Goal: Entertainment & Leisure: Consume media (video, audio)

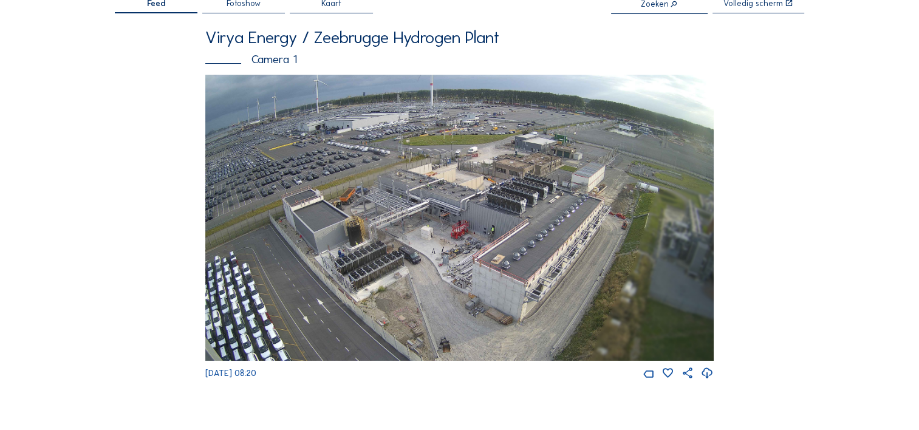
scroll to position [57, 0]
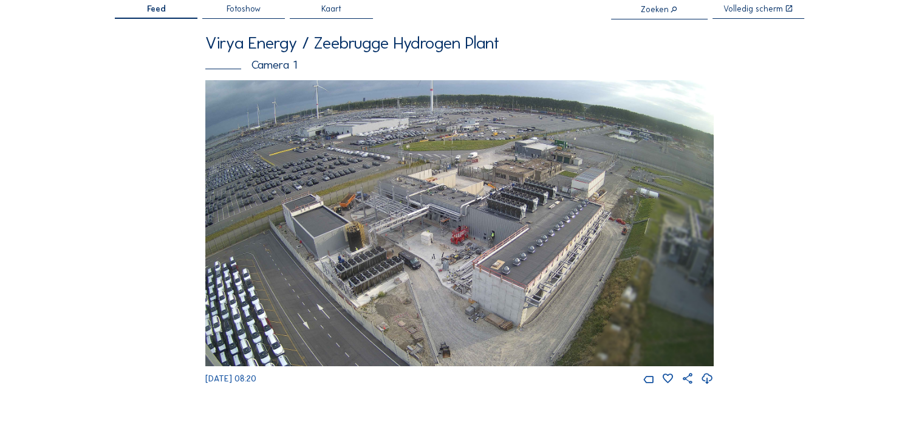
click at [480, 170] on img at bounding box center [459, 223] width 509 height 286
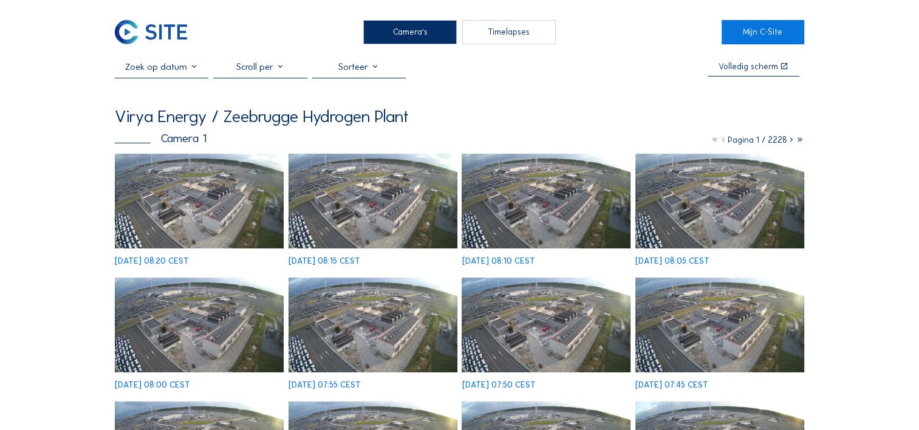
click at [142, 192] on img at bounding box center [199, 201] width 169 height 95
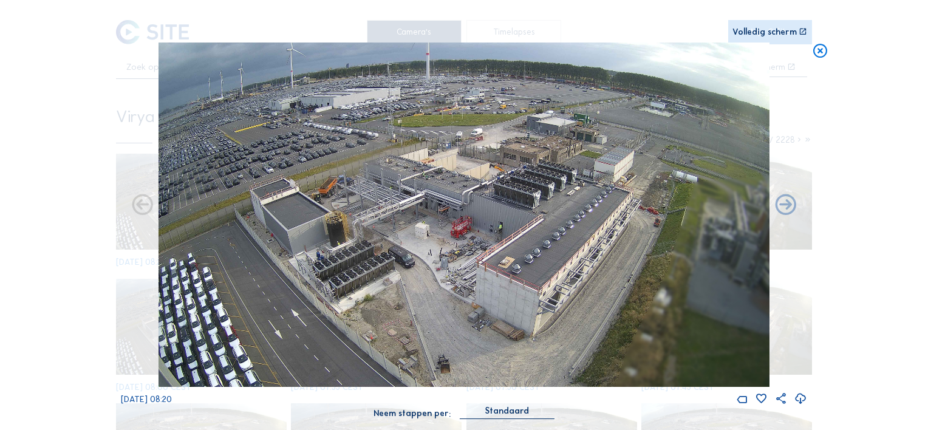
click at [767, 34] on div "Volledig scherm" at bounding box center [765, 32] width 64 height 9
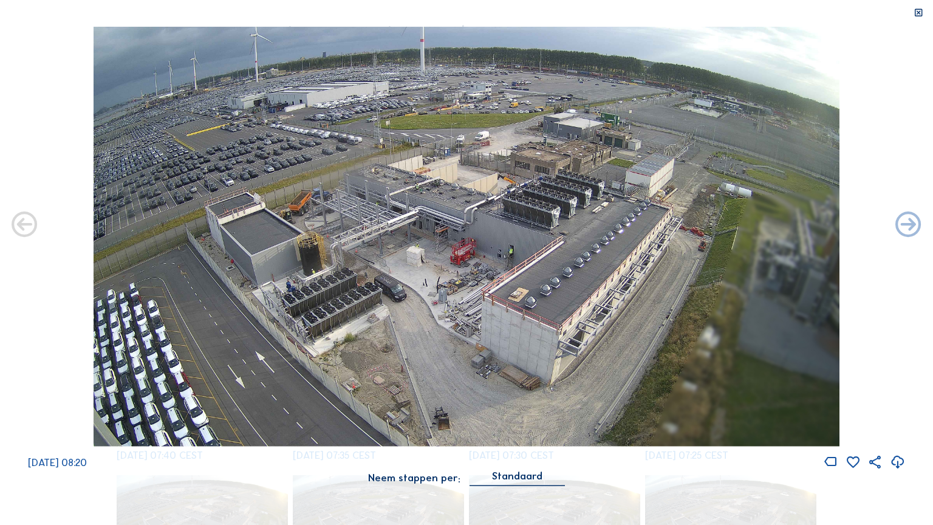
click at [914, 15] on icon at bounding box center [919, 13] width 10 height 10
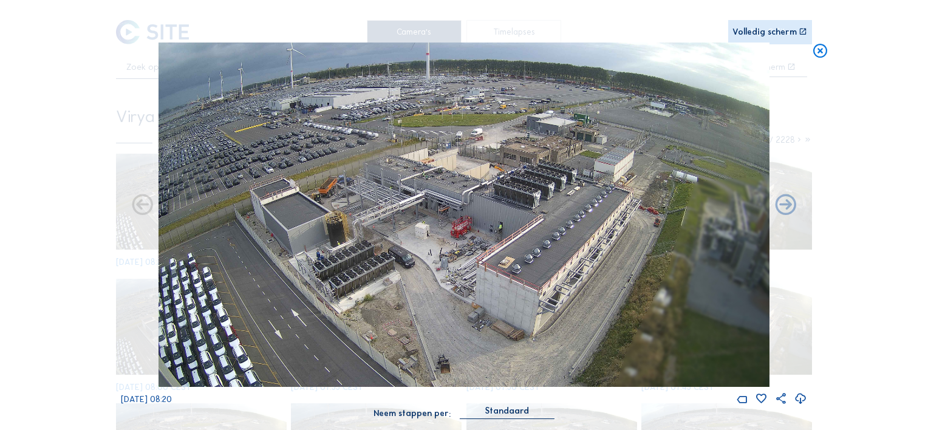
click at [750, 35] on div "Volledig scherm" at bounding box center [765, 32] width 64 height 9
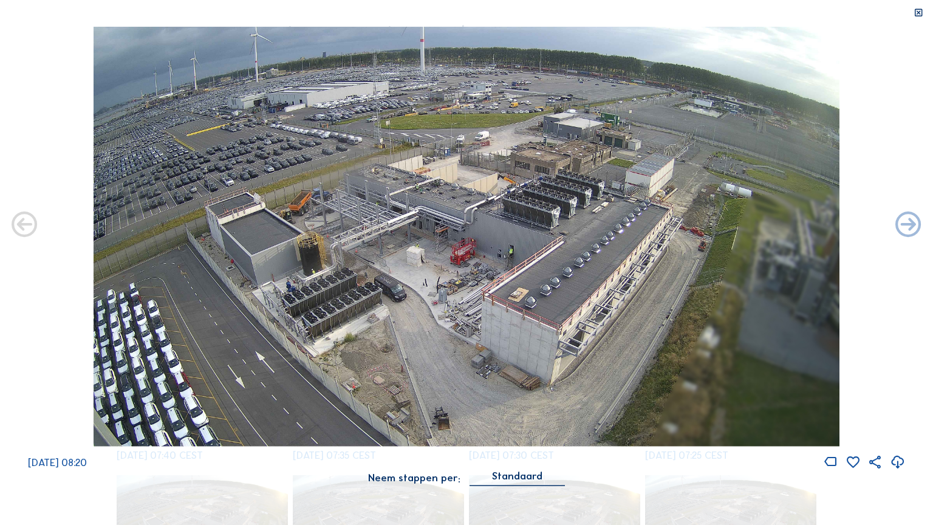
click at [917, 12] on icon at bounding box center [919, 13] width 10 height 10
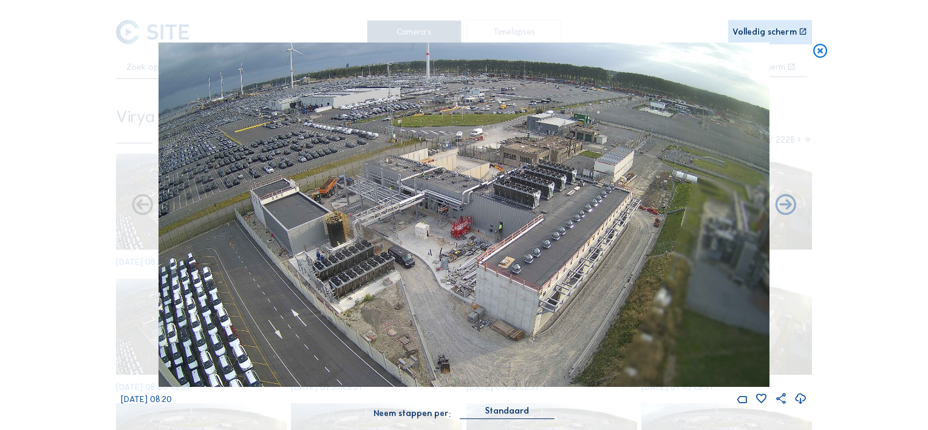
click at [818, 51] on icon at bounding box center [820, 52] width 17 height 18
